Goal: Task Accomplishment & Management: Manage account settings

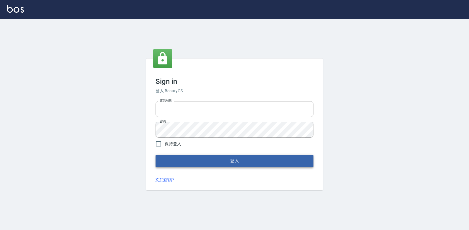
type input "047265856"
click at [235, 165] on button "登入" at bounding box center [235, 161] width 158 height 12
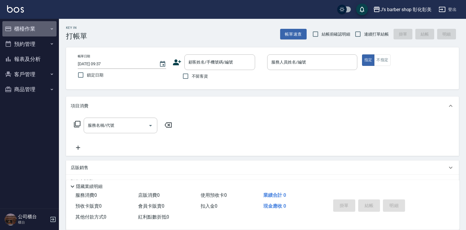
click at [30, 29] on button "櫃檯作業" at bounding box center [29, 28] width 54 height 15
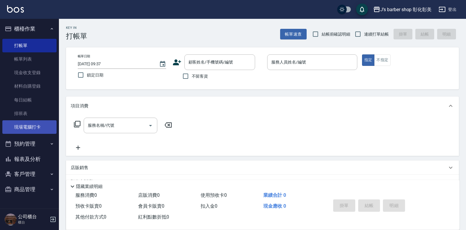
click at [30, 130] on link "現場電腦打卡" at bounding box center [29, 127] width 54 height 14
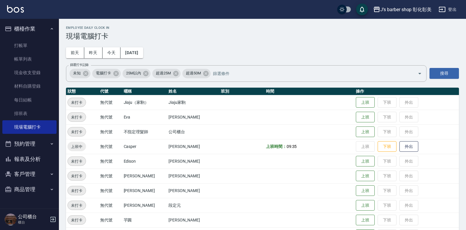
click at [25, 144] on button "預約管理" at bounding box center [29, 143] width 54 height 15
click at [33, 145] on button "預約管理" at bounding box center [29, 143] width 54 height 15
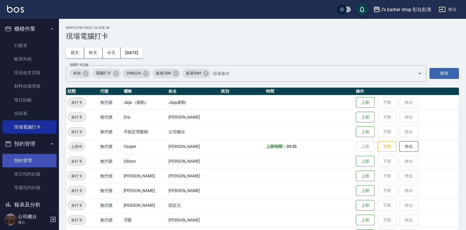
click at [26, 165] on link "預約管理" at bounding box center [29, 161] width 54 height 14
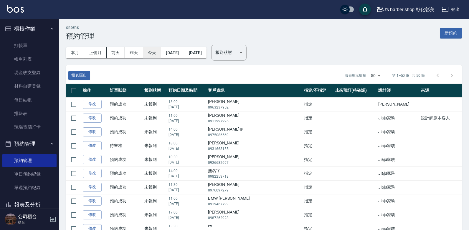
click at [146, 51] on button "今天" at bounding box center [152, 52] width 18 height 11
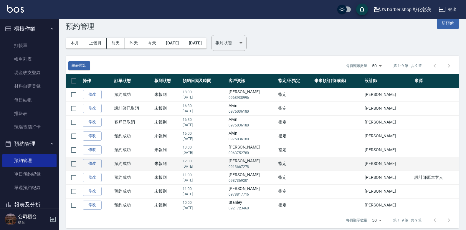
scroll to position [15, 0]
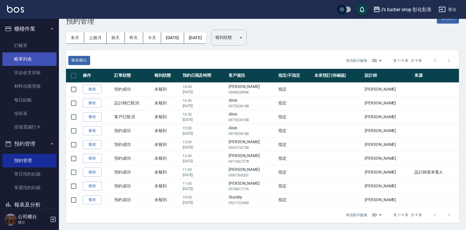
click at [27, 56] on link "帳單列表" at bounding box center [29, 59] width 54 height 14
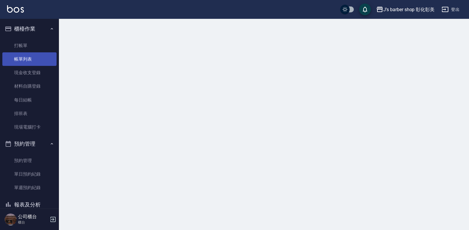
click at [27, 57] on link "帳單列表" at bounding box center [29, 59] width 54 height 14
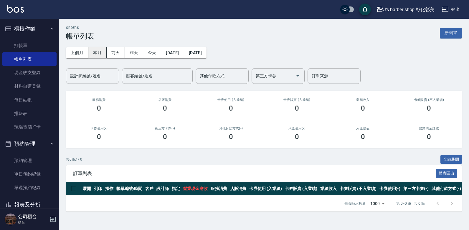
click at [93, 50] on button "本月" at bounding box center [97, 52] width 18 height 11
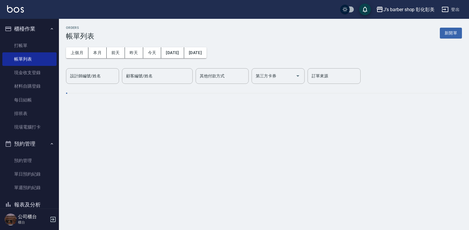
click at [92, 79] on div "設計師編號/姓名 設計師編號/姓名" at bounding box center [92, 76] width 53 height 16
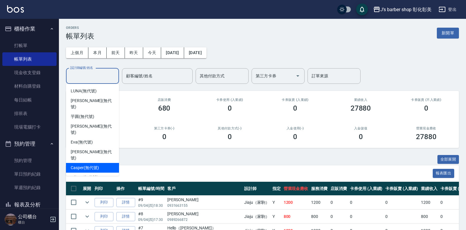
click at [91, 163] on div "Casper (無代號)" at bounding box center [92, 168] width 53 height 10
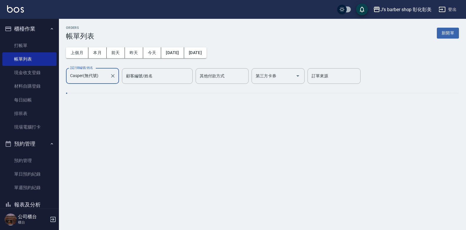
type input "Casper(無代號)"
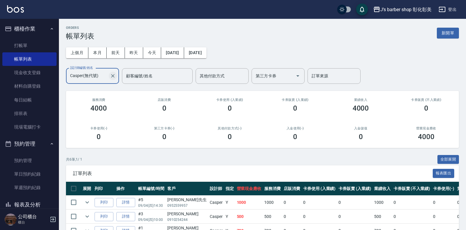
click at [114, 77] on icon "Clear" at bounding box center [113, 76] width 6 height 6
click at [108, 77] on input "Casper(無代號)" at bounding box center [88, 76] width 39 height 10
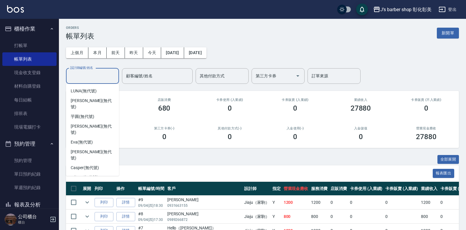
click at [96, 183] on div "Jiaju（家駒） (無代號)" at bounding box center [92, 188] width 53 height 10
type input "Jiaju（家駒）(無代號)"
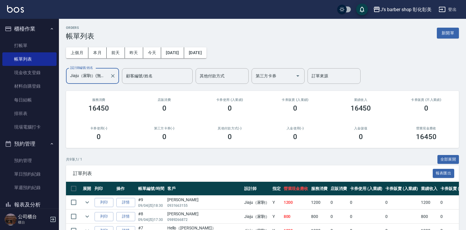
click at [110, 75] on button "Clear" at bounding box center [113, 76] width 8 height 8
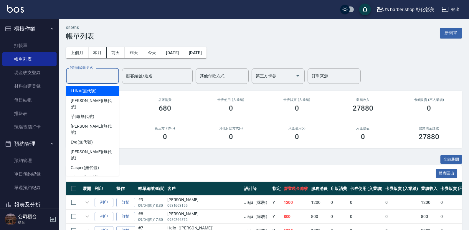
drag, startPoint x: 104, startPoint y: 75, endPoint x: 100, endPoint y: 86, distance: 11.7
click at [103, 75] on input "設計師編號/姓名" at bounding box center [93, 76] width 48 height 10
click at [92, 91] on span "LUNA (無代號)" at bounding box center [84, 91] width 26 height 6
type input "LUNA(無代號)"
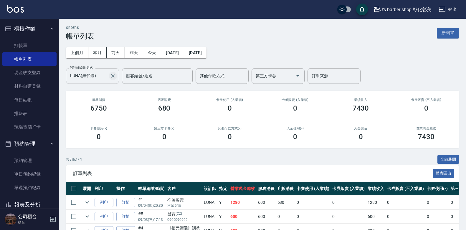
click at [113, 74] on icon "Clear" at bounding box center [113, 76] width 6 height 6
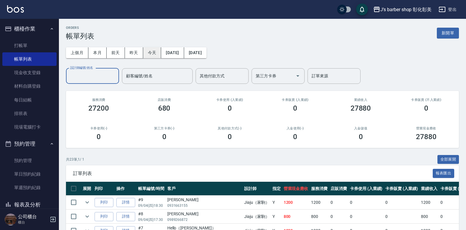
click at [151, 51] on button "今天" at bounding box center [152, 52] width 18 height 11
